Goal: Find specific page/section: Find specific page/section

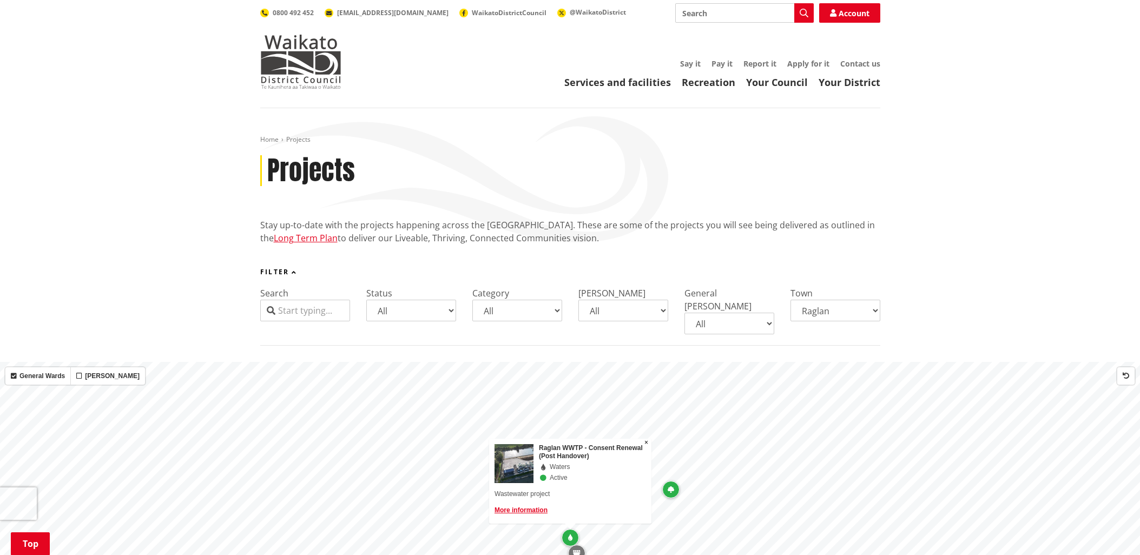
scroll to position [268, 0]
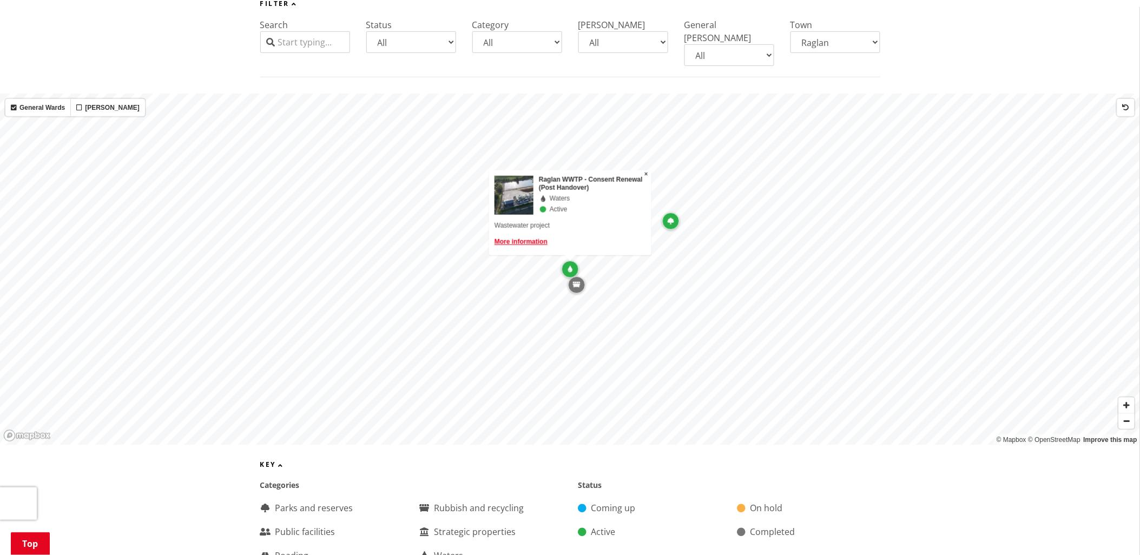
click at [877, 38] on select "All Aka Aka [GEOGRAPHIC_DATA] [GEOGRAPHIC_DATA] [PERSON_NAME] [PERSON_NAME] [PE…" at bounding box center [835, 42] width 90 height 22
select select "Ngaaruawaahia"
click at [790, 31] on select "All Aka Aka [GEOGRAPHIC_DATA] [GEOGRAPHIC_DATA] [PERSON_NAME] [PERSON_NAME] [PE…" at bounding box center [835, 42] width 90 height 22
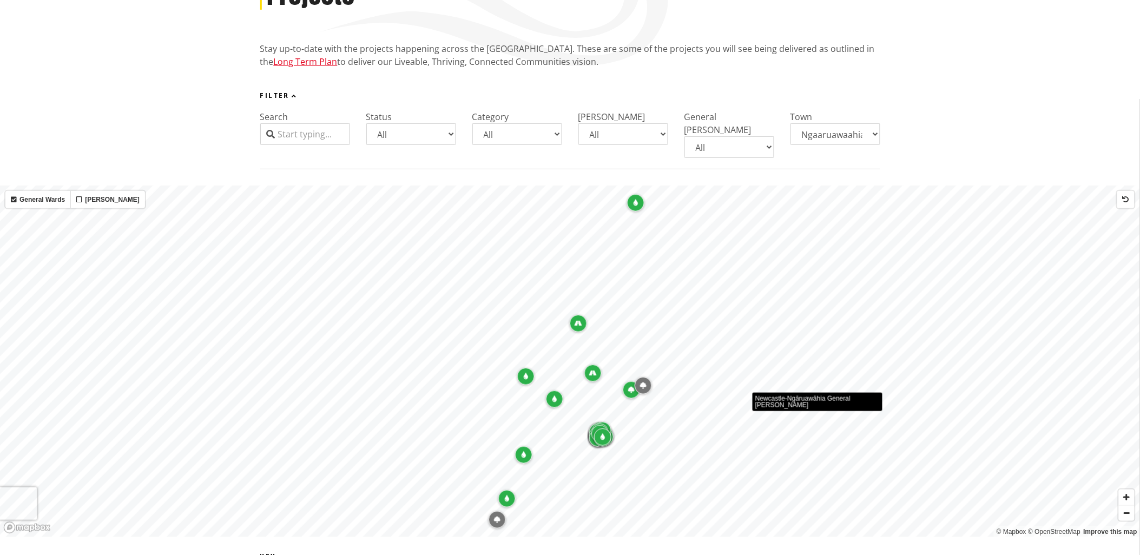
scroll to position [0, 0]
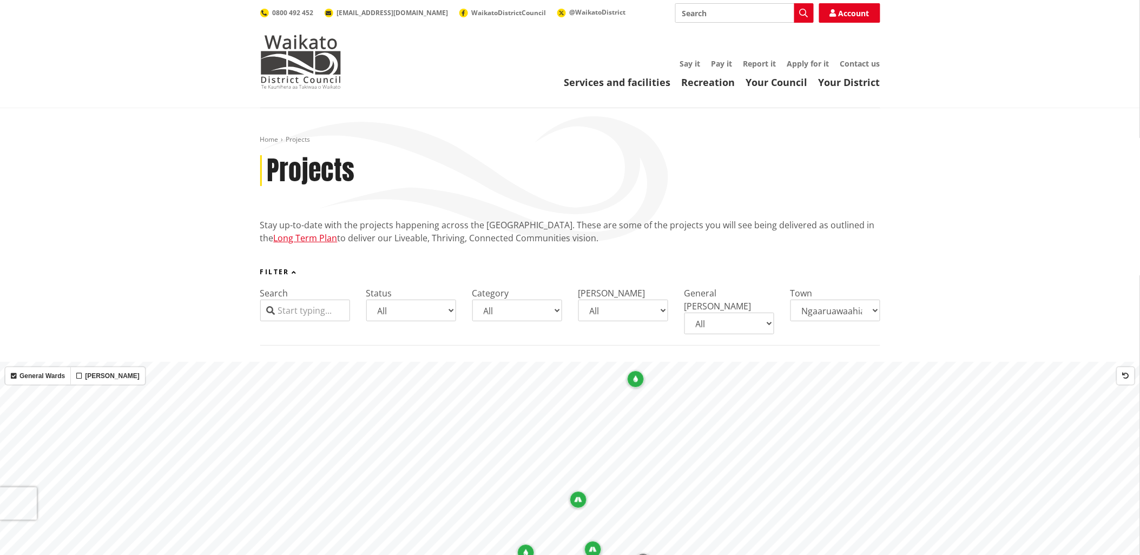
click at [874, 306] on select "All Aka Aka [GEOGRAPHIC_DATA] [GEOGRAPHIC_DATA] [PERSON_NAME] [PERSON_NAME] [PE…" at bounding box center [835, 311] width 90 height 22
select select
click at [790, 300] on select "All Aka Aka [GEOGRAPHIC_DATA] [GEOGRAPHIC_DATA] [PERSON_NAME] [PERSON_NAME] [PE…" at bounding box center [835, 311] width 90 height 22
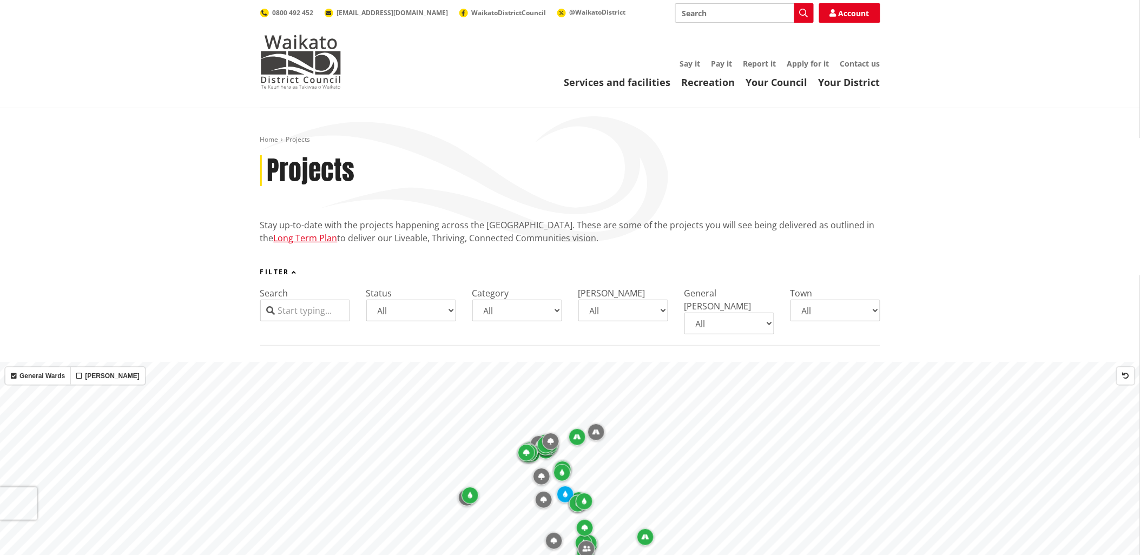
click at [317, 309] on input "Search" at bounding box center [305, 311] width 90 height 22
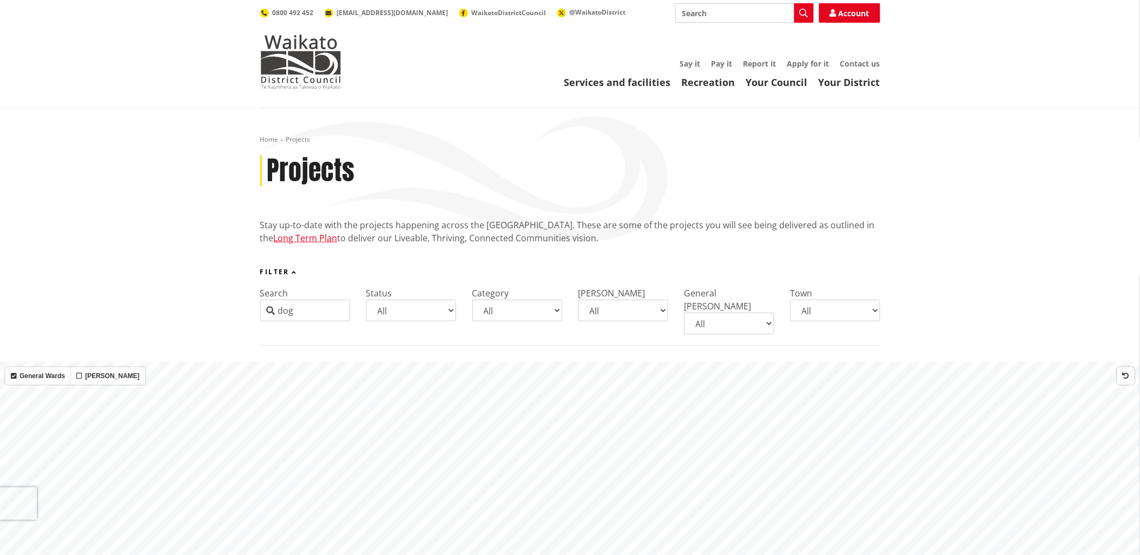
type input "dog"
drag, startPoint x: 309, startPoint y: 312, endPoint x: 253, endPoint y: 309, distance: 56.9
click at [253, 309] on div "Filter Search dog Status All Coming up Active On hold Completed Category All Pa…" at bounding box center [570, 306] width 636 height 77
